Goal: Transaction & Acquisition: Purchase product/service

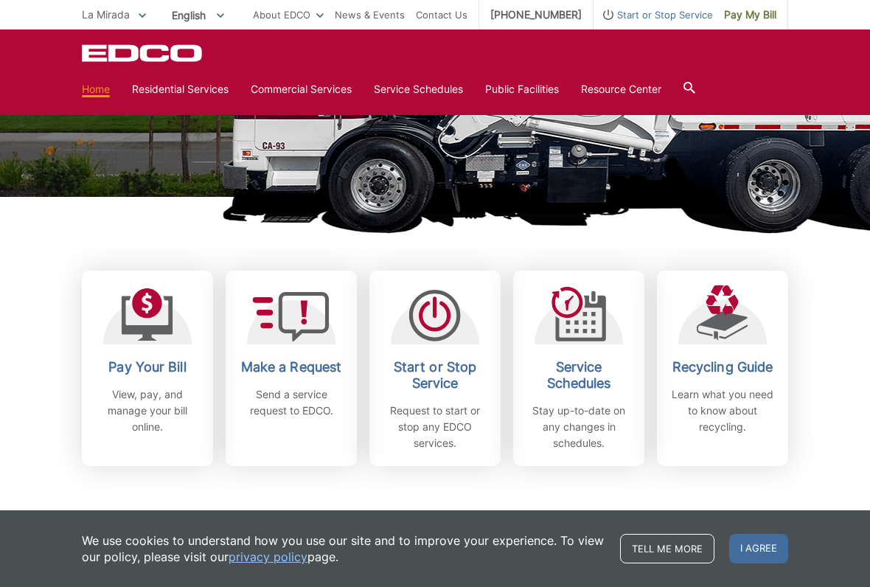
scroll to position [276, 0]
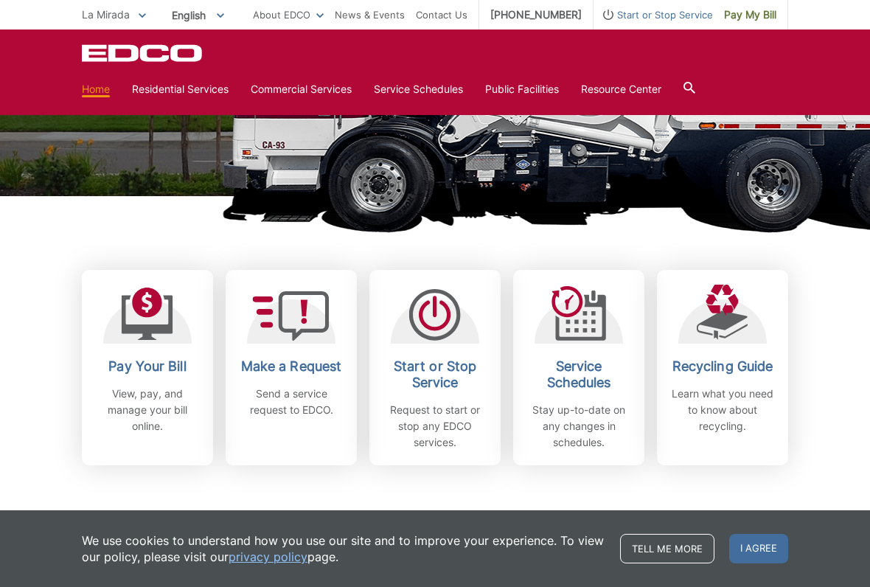
click at [167, 353] on link "Pay Your Bill View, pay, and manage your bill online." at bounding box center [147, 367] width 131 height 195
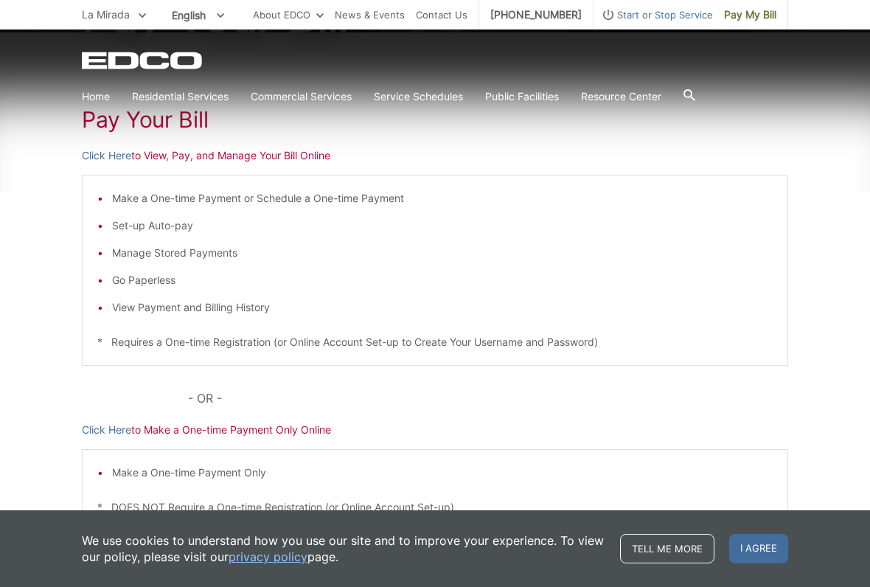
scroll to position [270, 0]
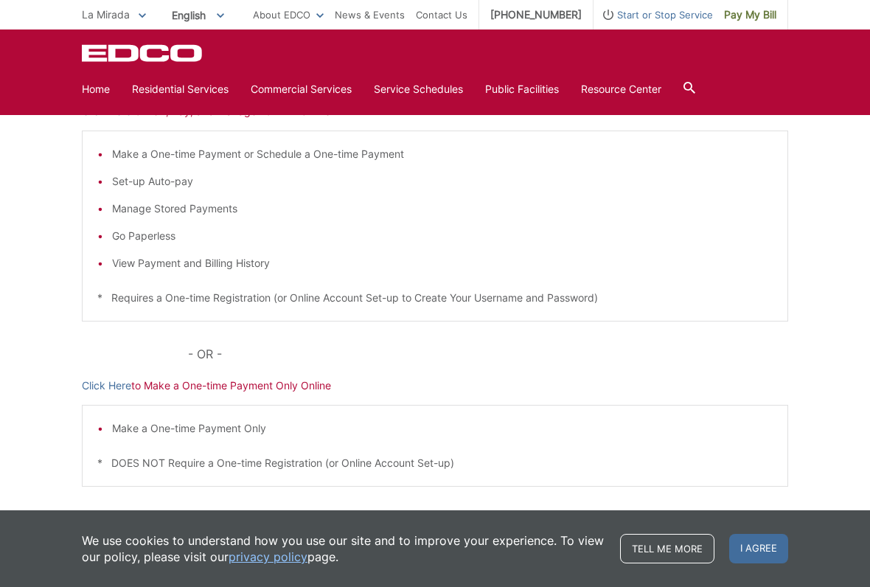
click at [297, 386] on p "Click Here to Make a One-time Payment Only Online" at bounding box center [435, 385] width 706 height 16
click at [116, 383] on link "Click Here" at bounding box center [106, 385] width 49 height 16
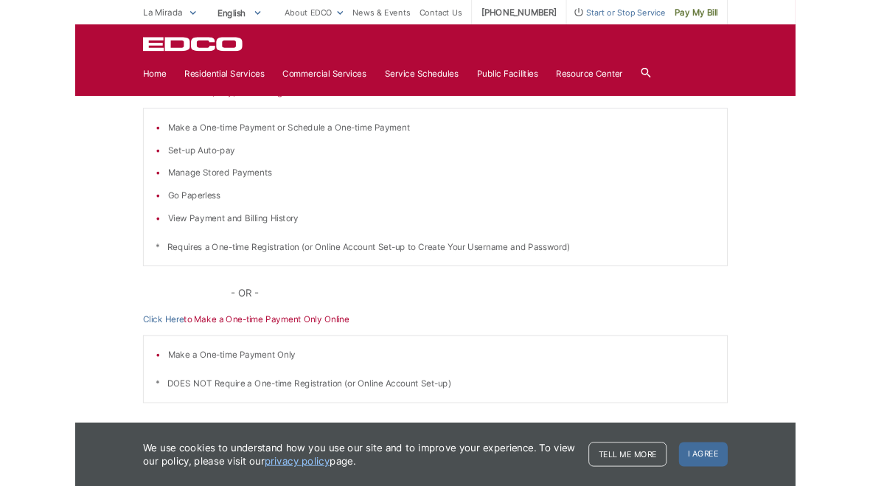
scroll to position [311, 0]
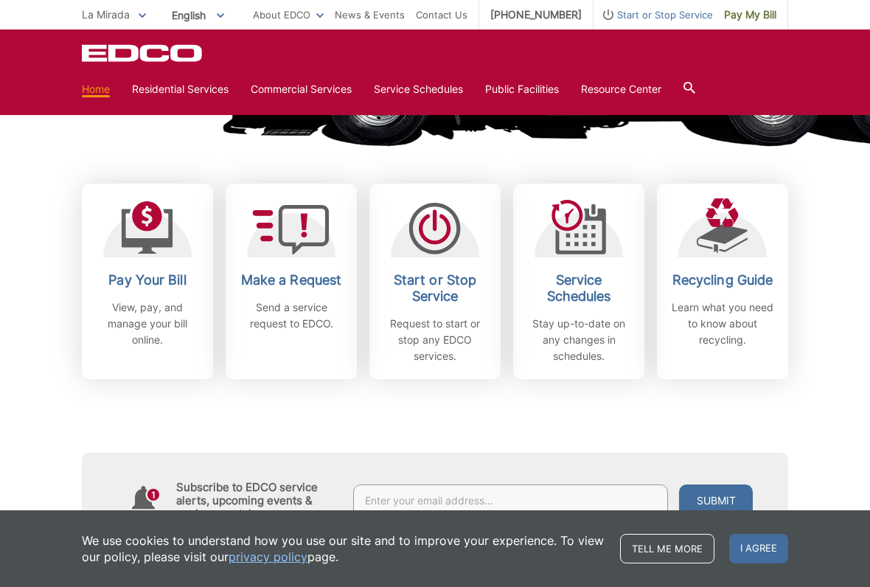
scroll to position [363, 0]
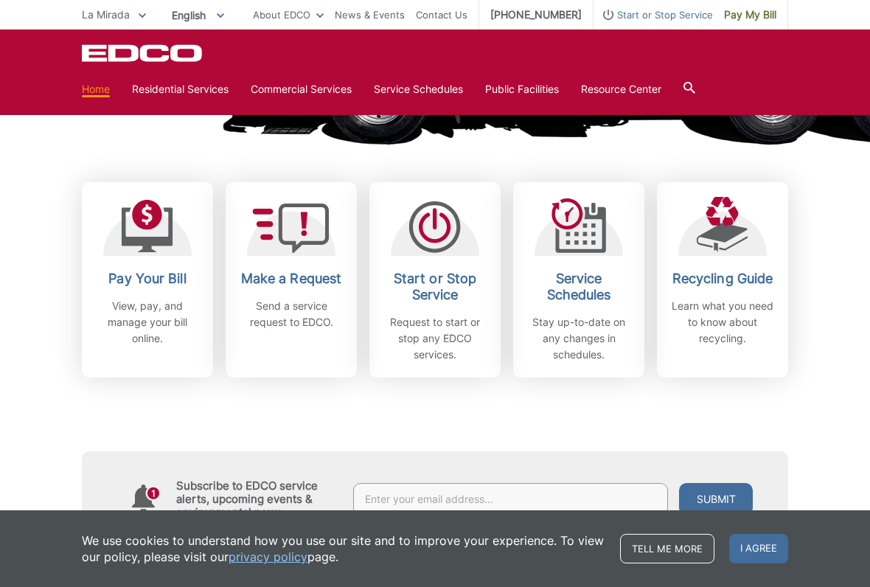
click at [166, 321] on p "View, pay, and manage your bill online." at bounding box center [147, 322] width 109 height 49
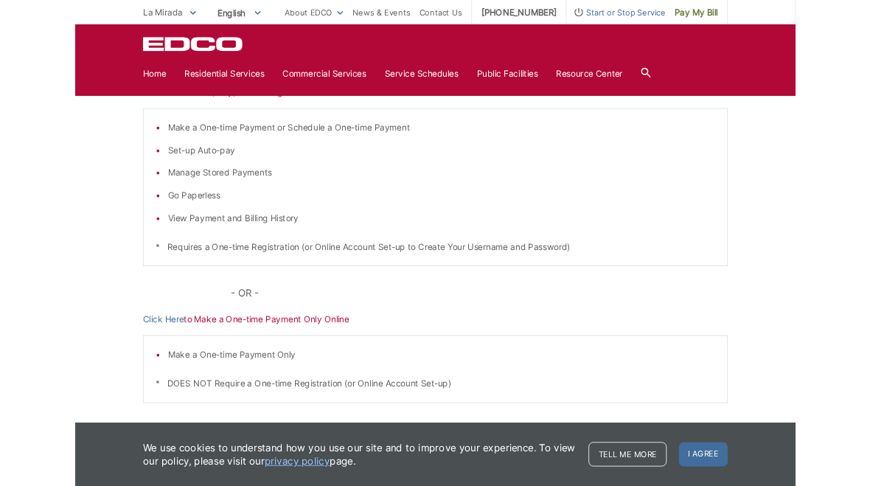
scroll to position [341, 0]
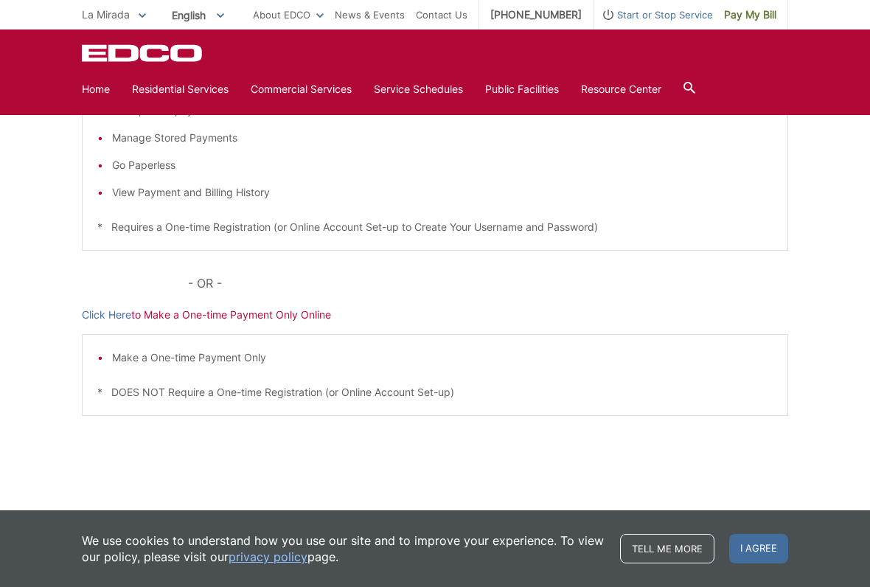
click at [111, 313] on link "Click Here" at bounding box center [106, 315] width 49 height 16
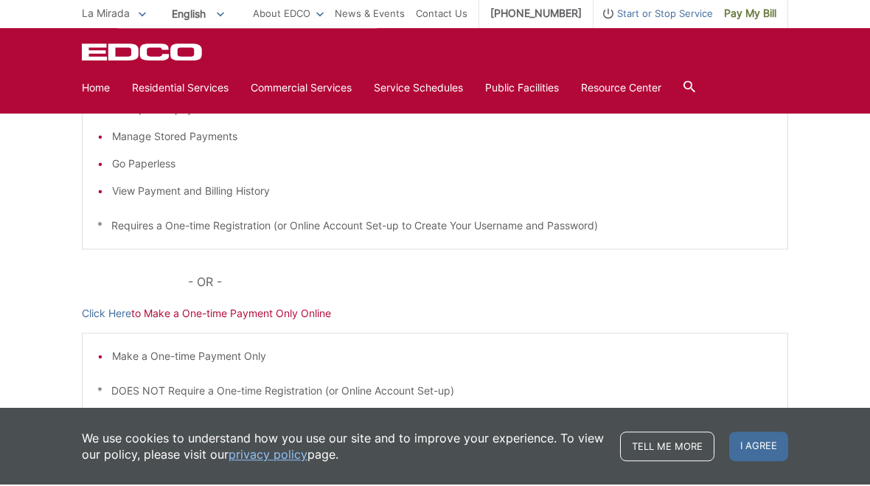
scroll to position [442, 0]
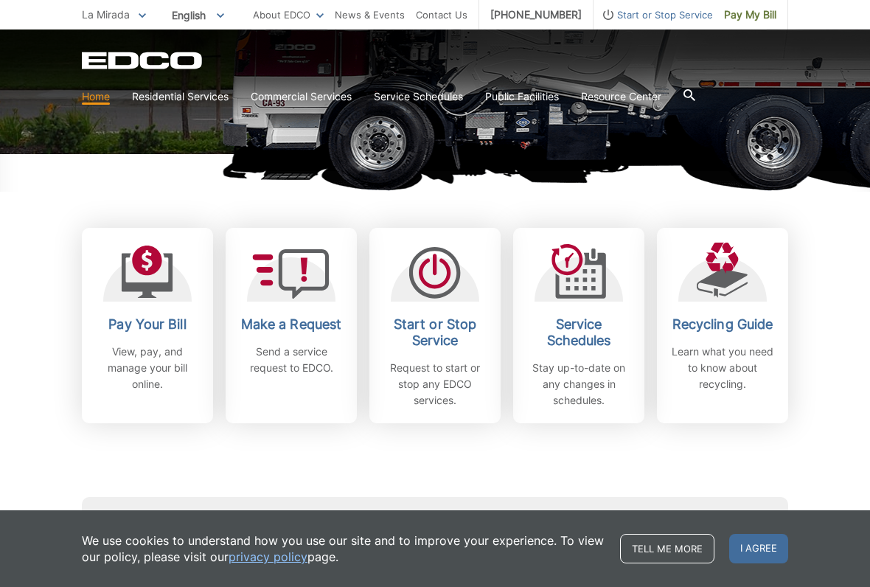
scroll to position [320, 0]
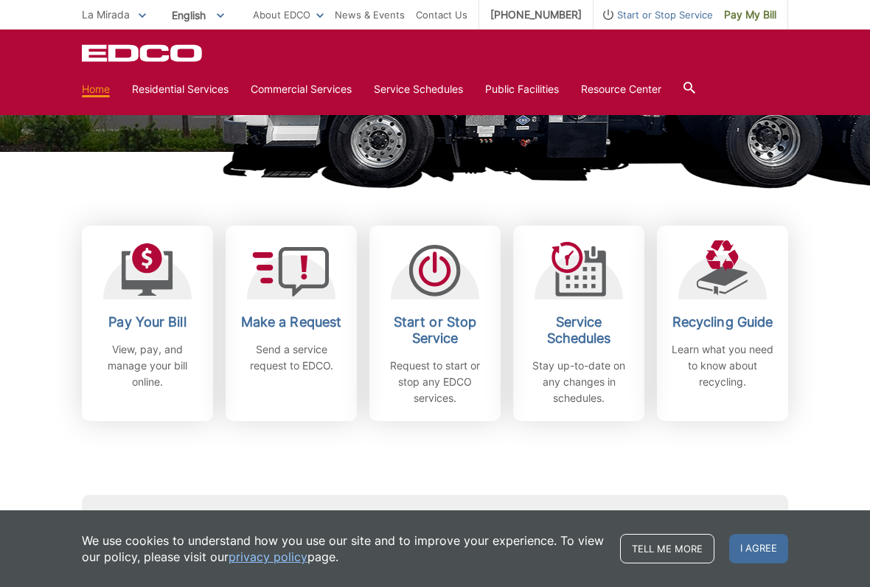
click at [166, 328] on h2 "Pay Your Bill" at bounding box center [147, 322] width 109 height 16
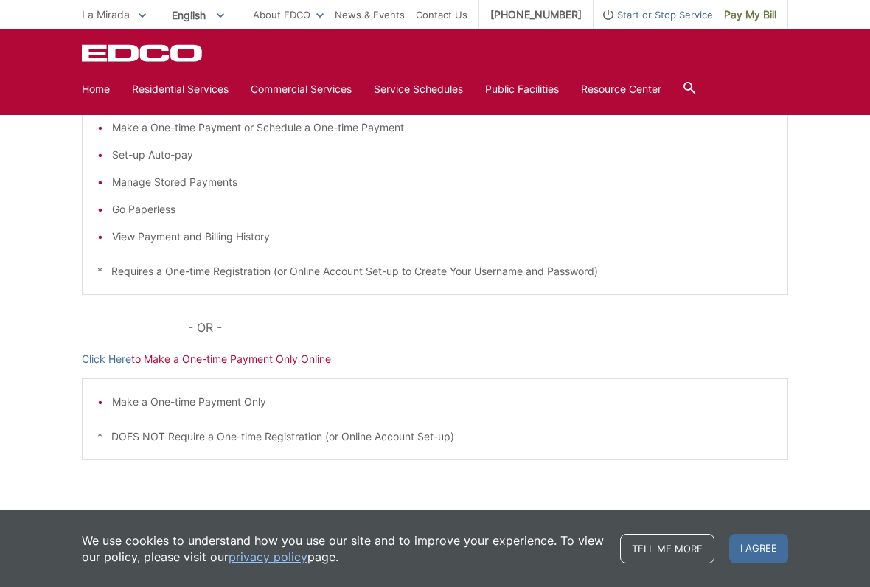
click at [108, 358] on link "Click Here" at bounding box center [106, 359] width 49 height 16
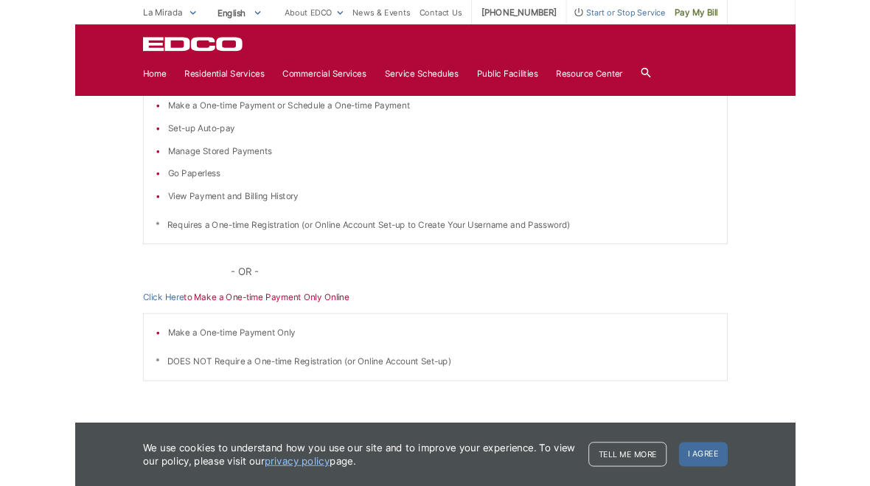
scroll to position [338, 0]
